Goal: Information Seeking & Learning: Learn about a topic

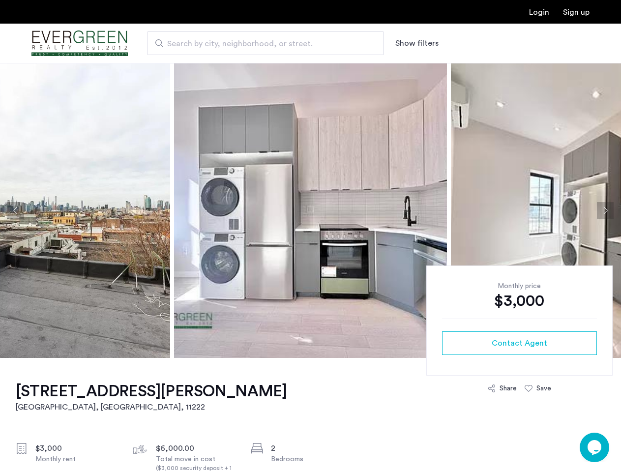
click at [416, 43] on button "Show filters" at bounding box center [416, 43] width 43 height 12
click at [16, 210] on button "Previous apartment" at bounding box center [15, 210] width 17 height 17
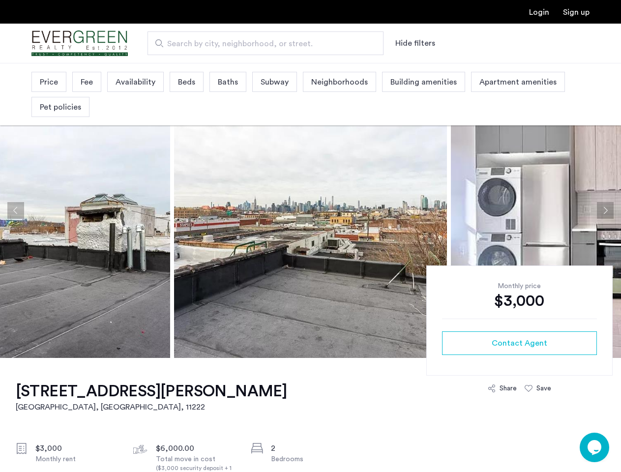
click at [310, 210] on img at bounding box center [310, 210] width 273 height 295
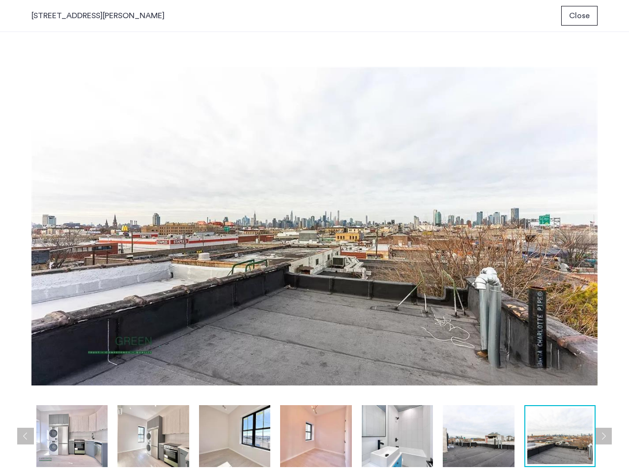
click at [536, 210] on img at bounding box center [314, 227] width 566 height 348
click at [605, 210] on div "prev next prev next" at bounding box center [314, 252] width 629 height 440
click at [519, 343] on img at bounding box center [314, 227] width 566 height 348
click at [502, 388] on img at bounding box center [314, 227] width 566 height 348
click at [538, 388] on img at bounding box center [314, 227] width 566 height 348
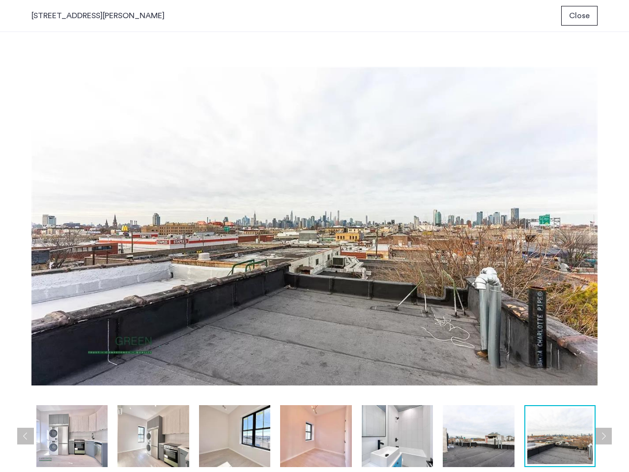
click at [594, 447] on div at bounding box center [560, 436] width 71 height 62
